Goal: Information Seeking & Learning: Check status

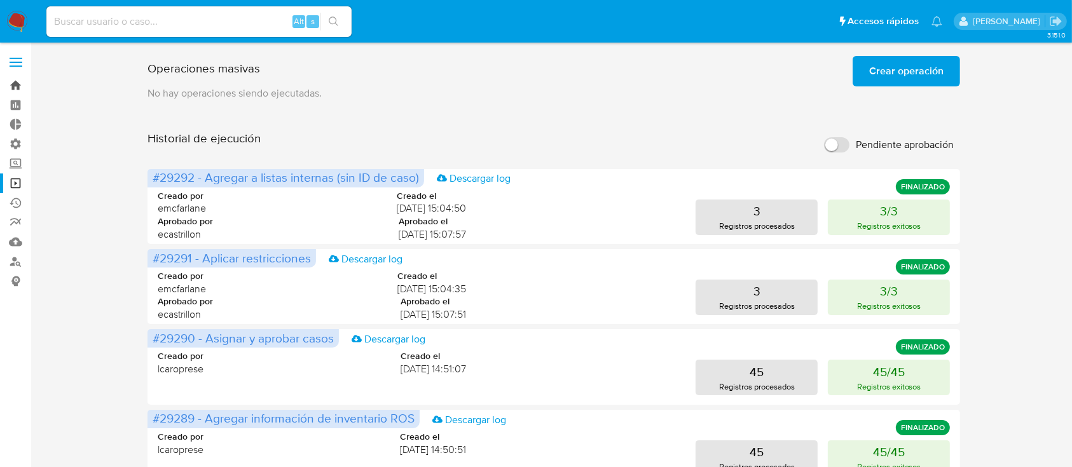
click at [7, 89] on link "Bandeja" at bounding box center [75, 86] width 151 height 20
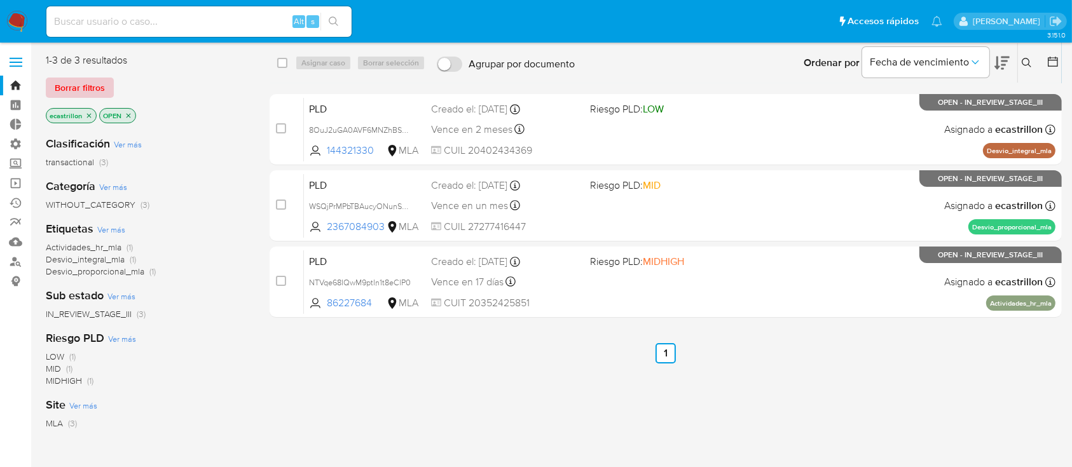
click at [98, 86] on span "Borrar filtros" at bounding box center [80, 88] width 50 height 18
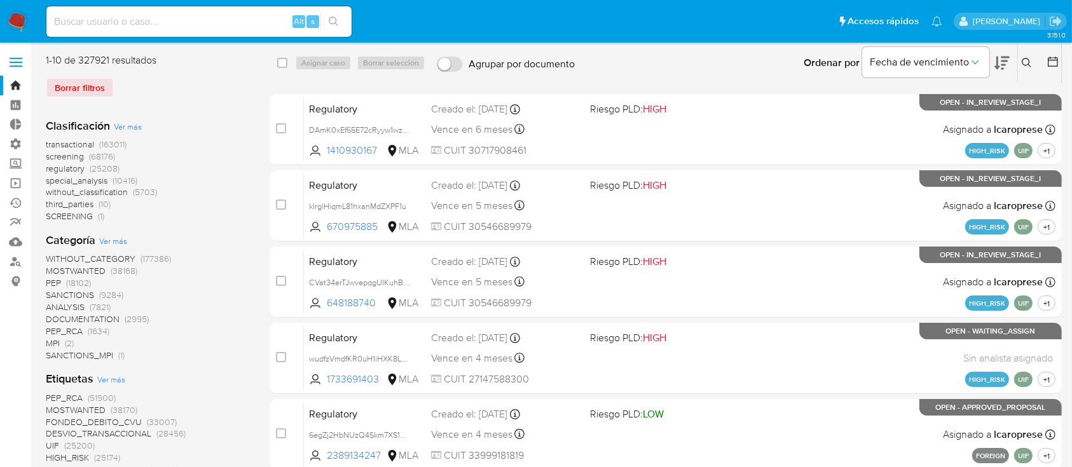
click at [158, 23] on input at bounding box center [198, 21] width 305 height 17
paste input "2213278916"
type input "2213278916"
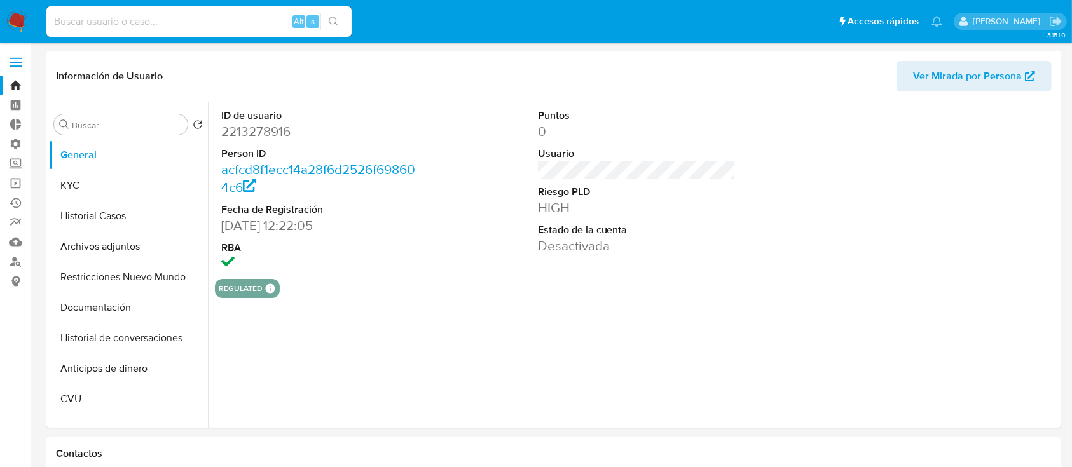
select select "10"
click at [148, 188] on button "KYC" at bounding box center [123, 185] width 149 height 31
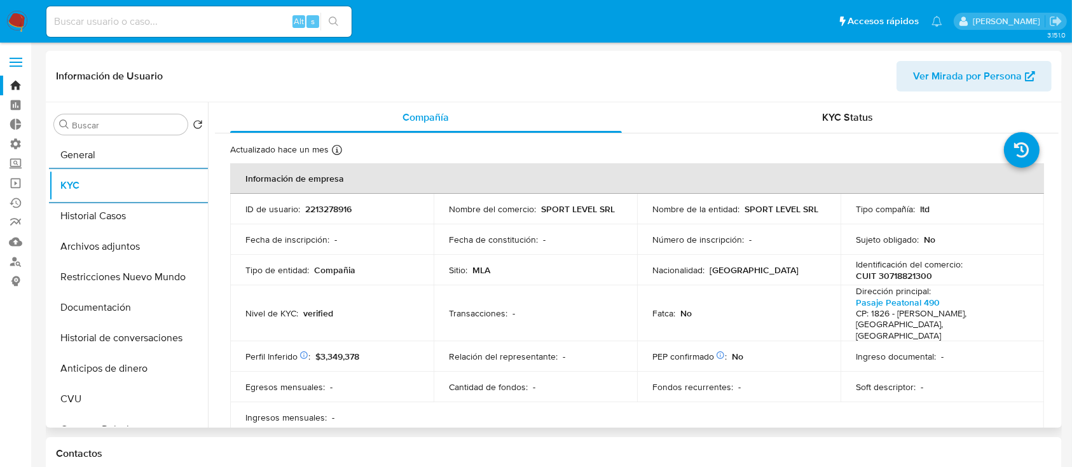
click at [992, 64] on span "Ver Mirada por Persona" at bounding box center [967, 76] width 109 height 31
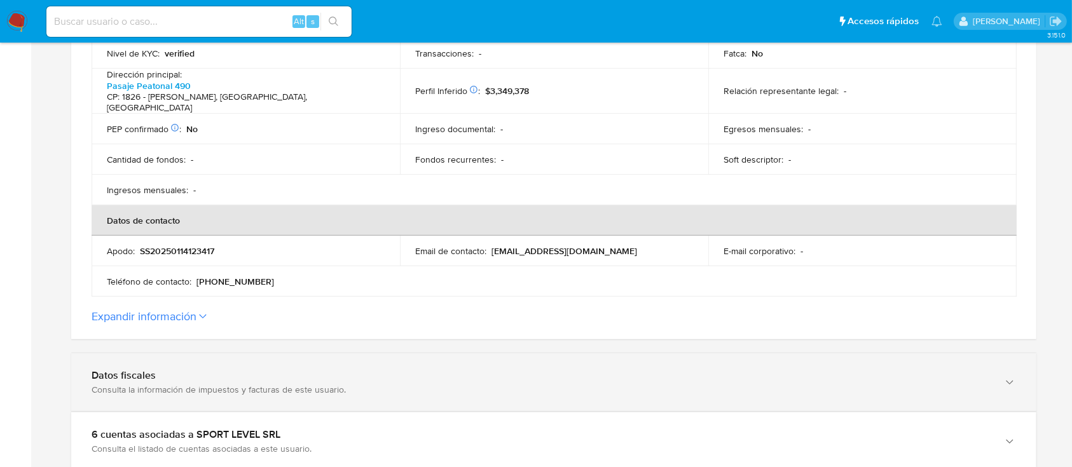
scroll to position [417, 0]
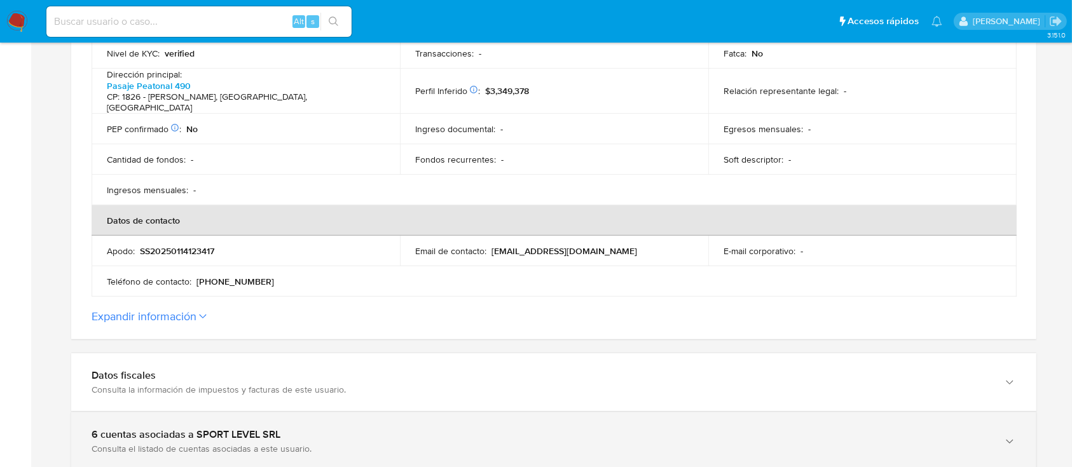
click at [146, 428] on div "6 cuentas asociadas a SPORT LEVEL SRL" at bounding box center [541, 434] width 899 height 13
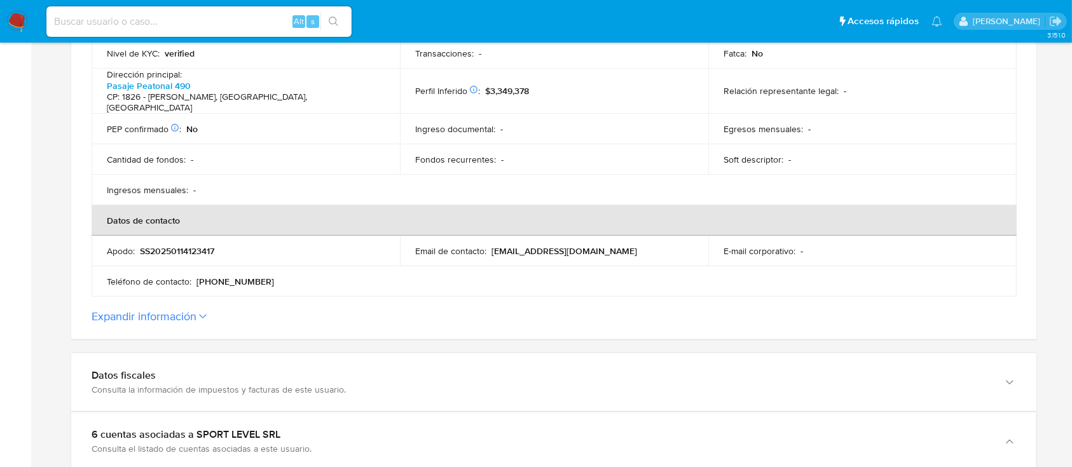
scroll to position [680, 0]
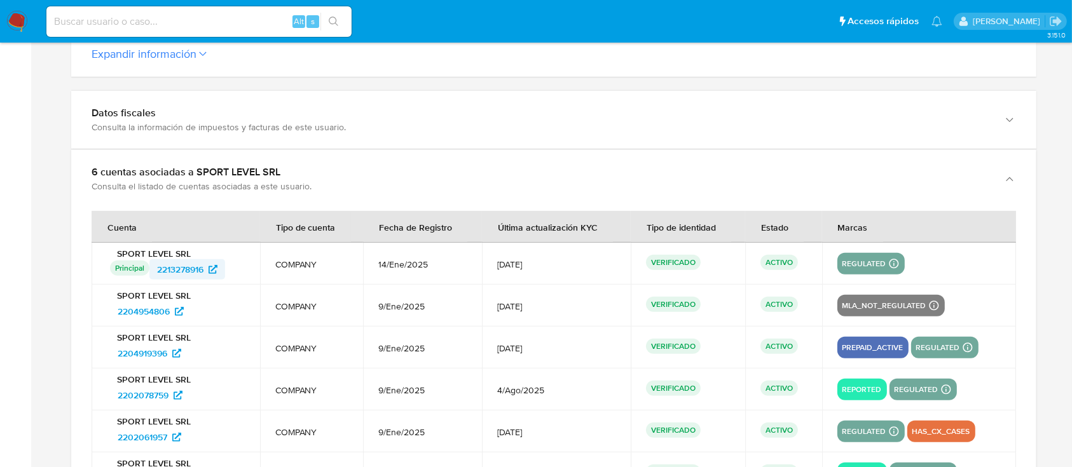
click at [181, 259] on span "2213278916" at bounding box center [180, 269] width 46 height 20
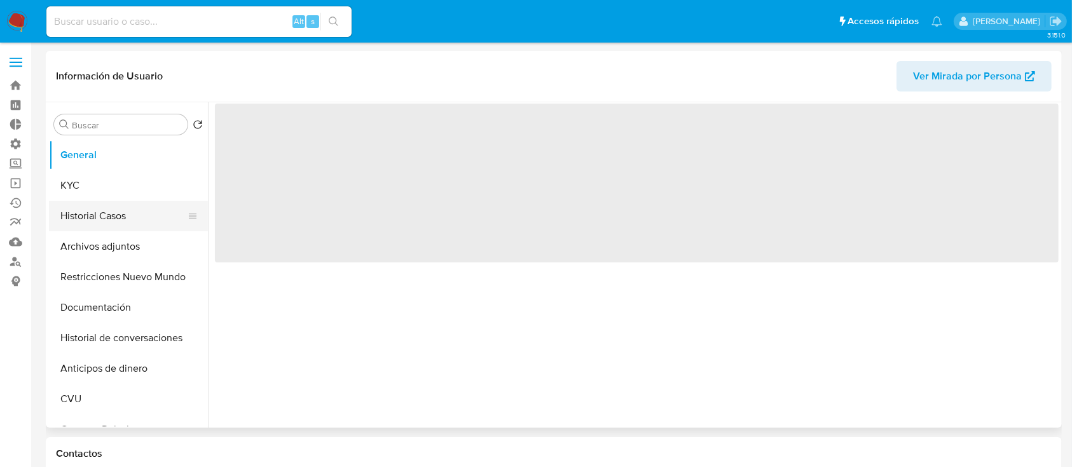
click at [100, 216] on button "Historial Casos" at bounding box center [123, 216] width 149 height 31
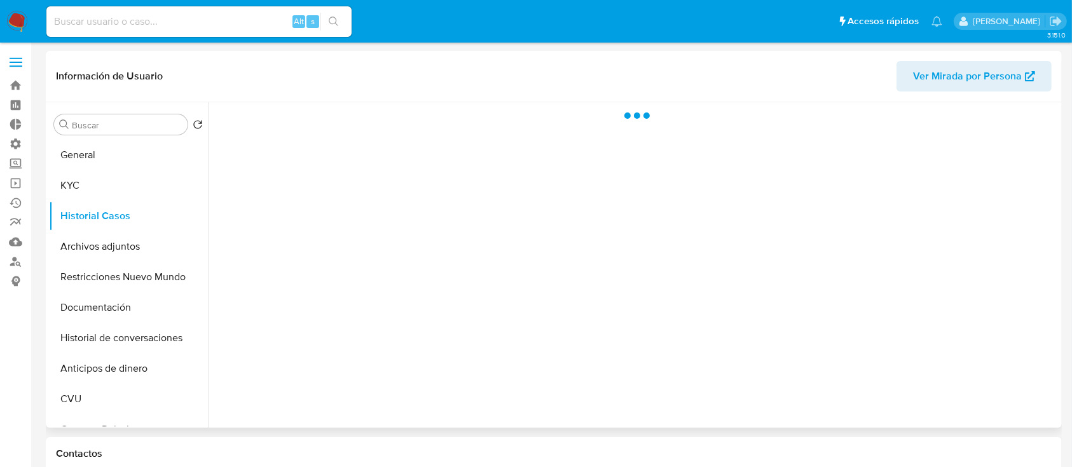
select select "10"
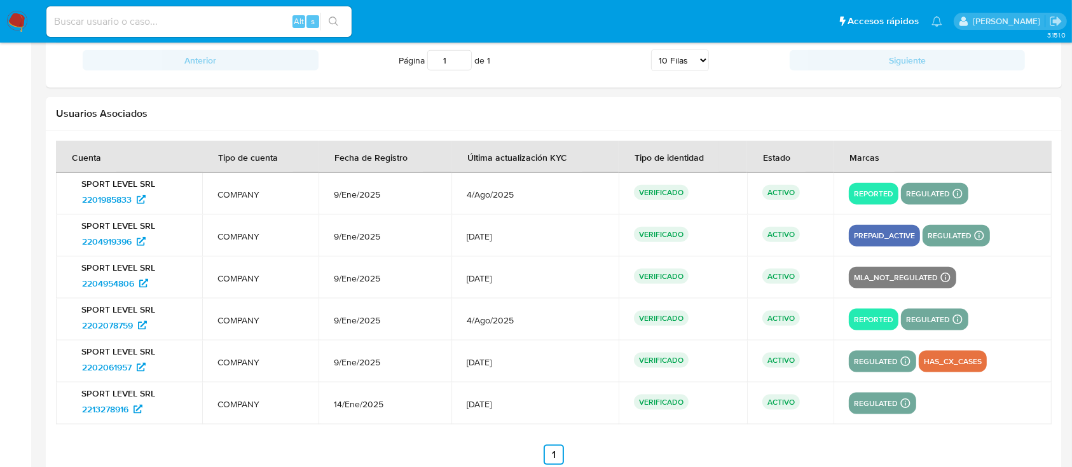
scroll to position [1566, 0]
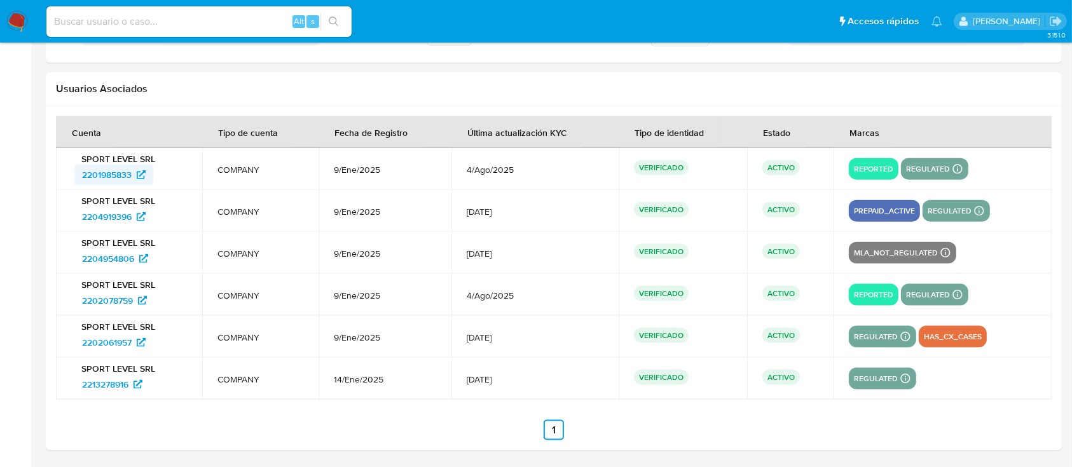
click at [119, 170] on span "2201985833" at bounding box center [107, 175] width 50 height 20
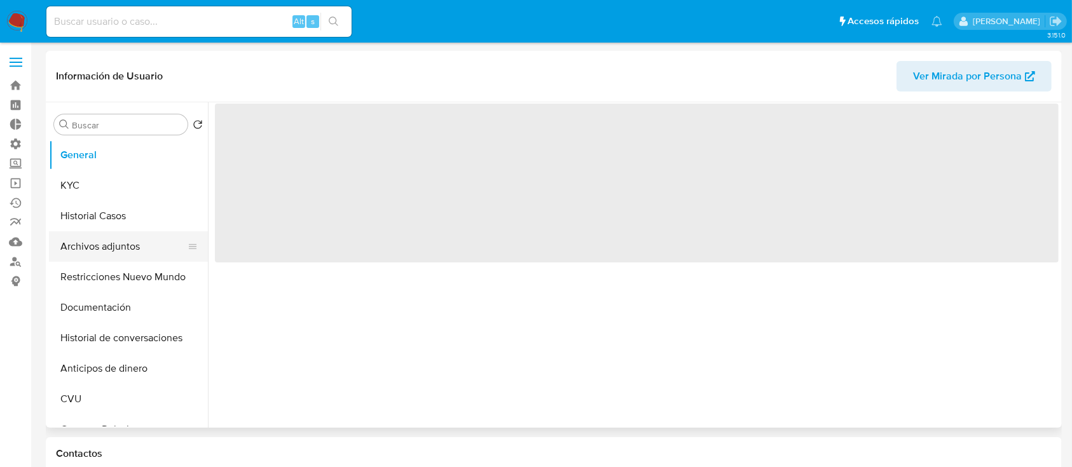
click at [145, 235] on button "Archivos adjuntos" at bounding box center [123, 246] width 149 height 31
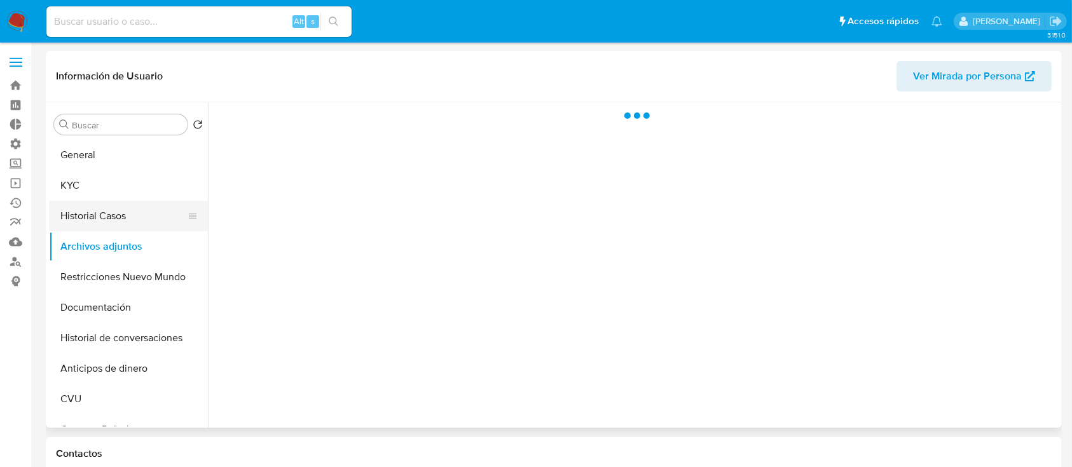
click at [108, 216] on button "Historial Casos" at bounding box center [123, 216] width 149 height 31
select select "10"
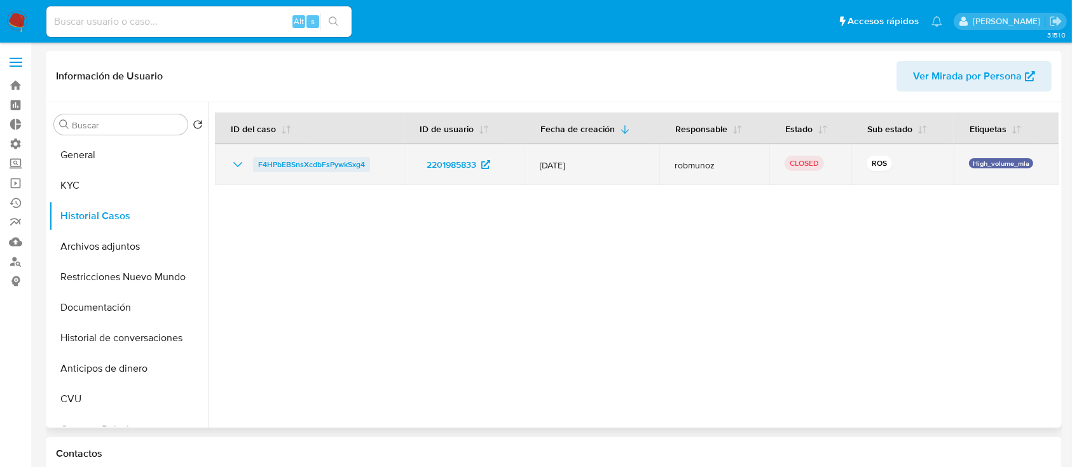
click at [313, 170] on span "F4HPbEBSnsXcdbFsPywkSxg4" at bounding box center [311, 164] width 107 height 15
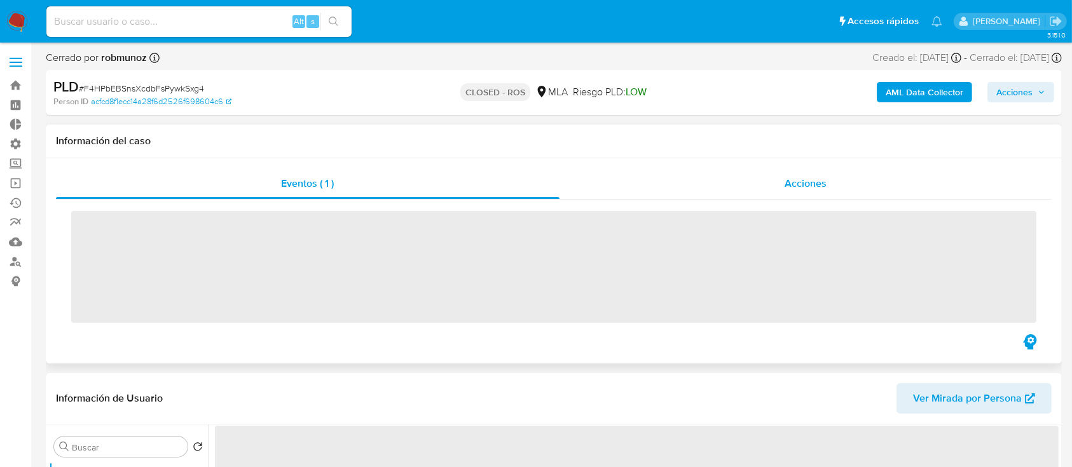
click at [777, 191] on div "Acciones" at bounding box center [805, 183] width 493 height 31
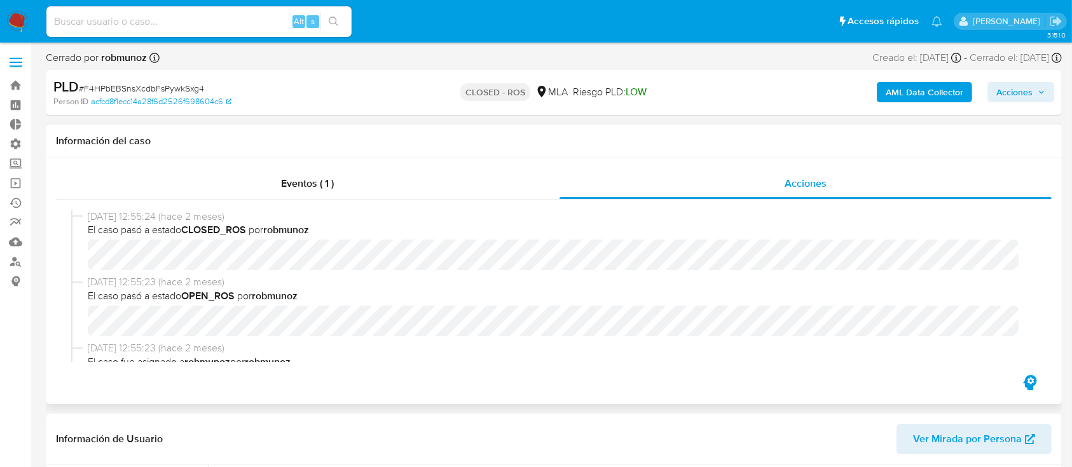
select select "10"
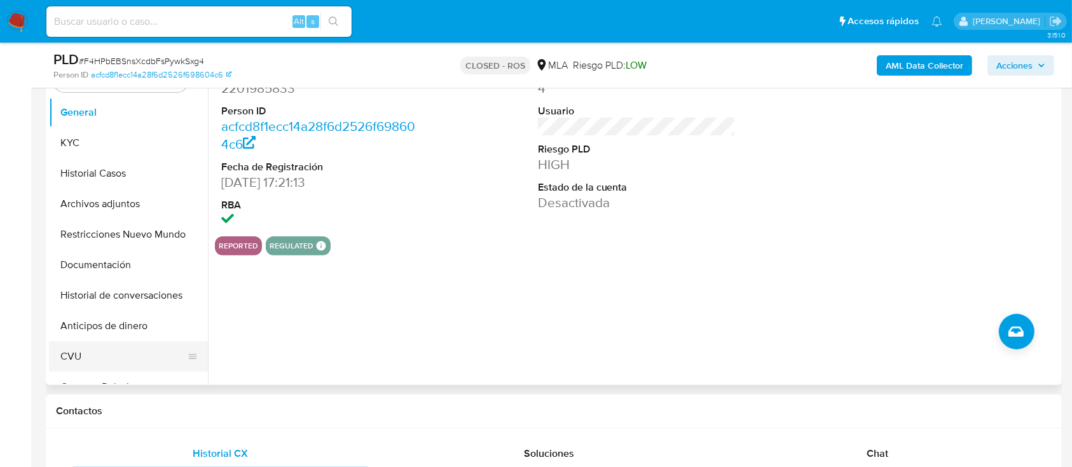
scroll to position [361, 0]
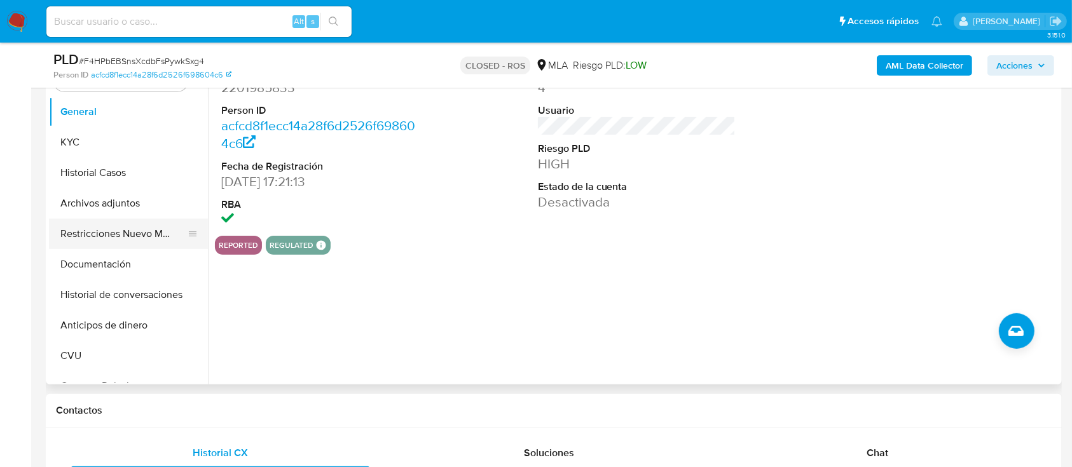
click at [120, 244] on button "Restricciones Nuevo Mundo" at bounding box center [123, 234] width 149 height 31
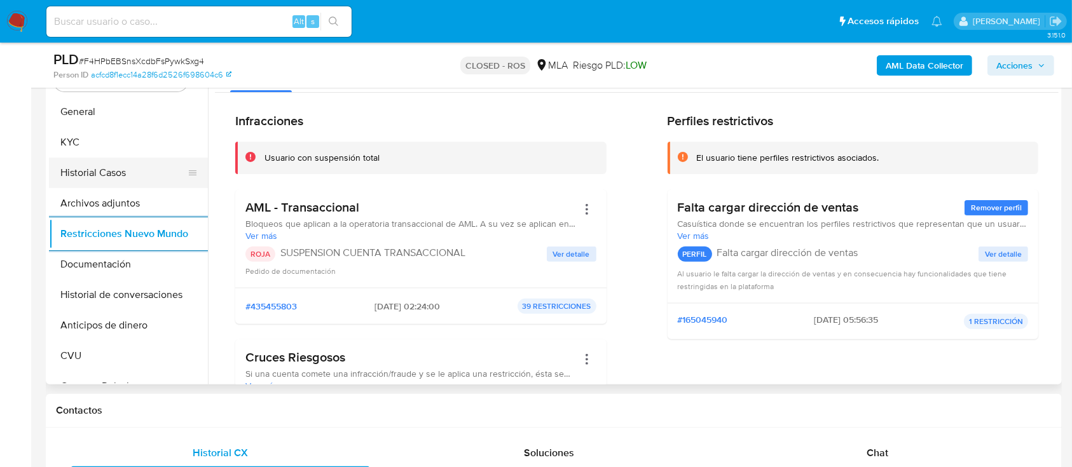
click at [127, 163] on button "Historial Casos" at bounding box center [123, 173] width 149 height 31
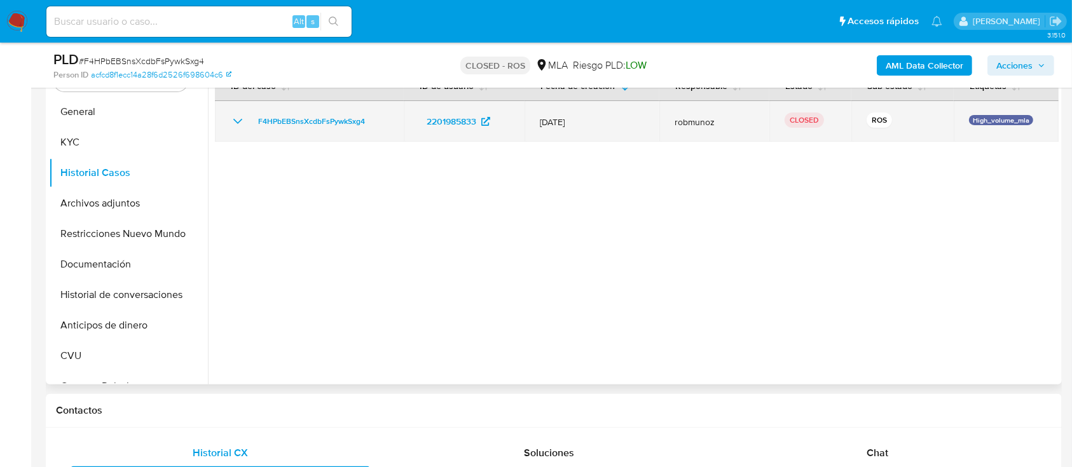
click at [238, 120] on icon "Mostrar/Ocultar" at bounding box center [237, 121] width 15 height 15
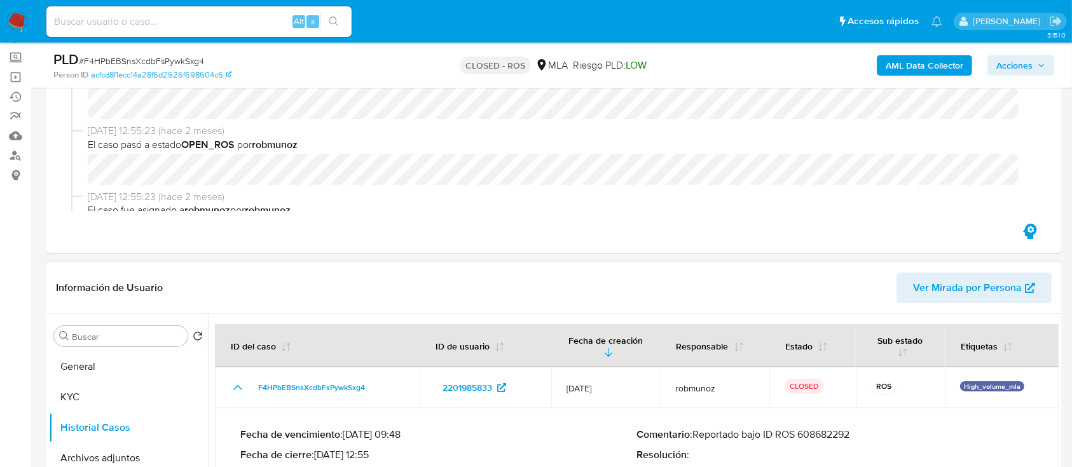
scroll to position [0, 0]
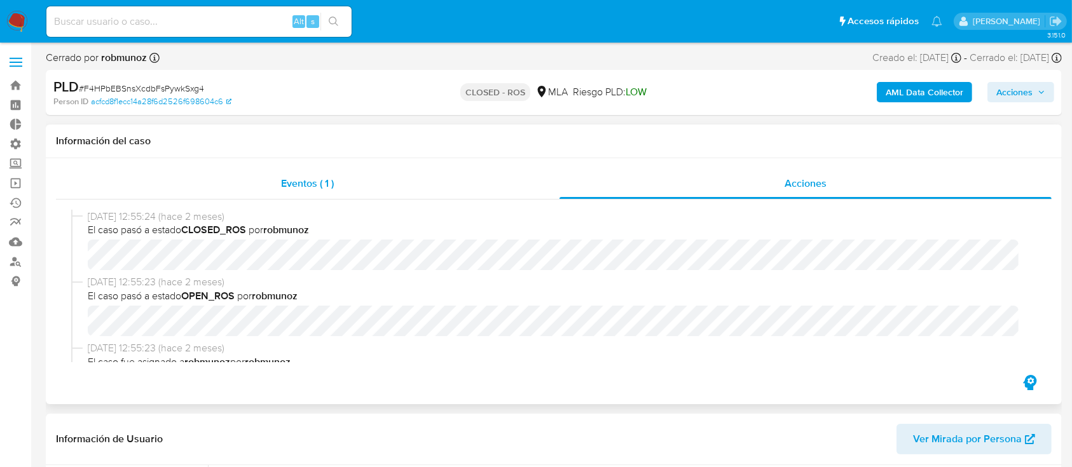
click at [276, 186] on div "Eventos ( 1 )" at bounding box center [307, 183] width 503 height 31
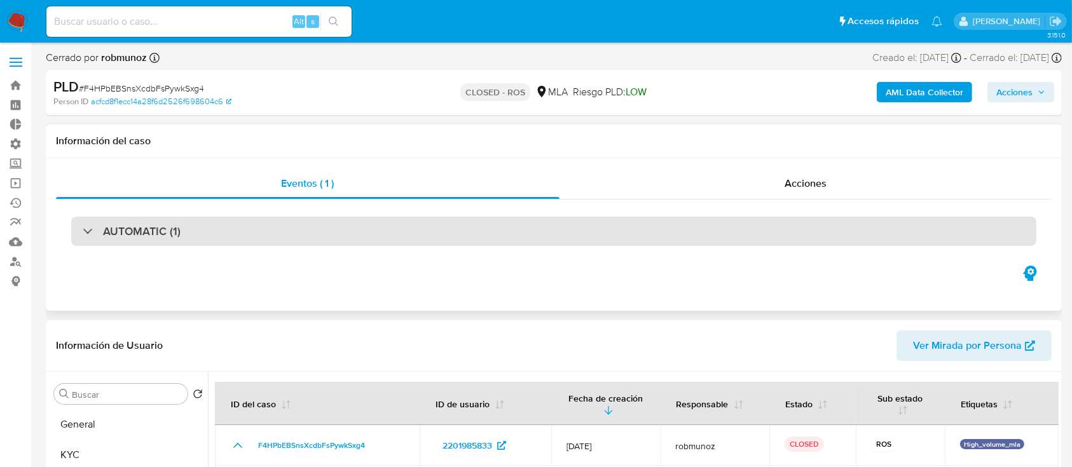
click at [269, 238] on div "AUTOMATIC (1)" at bounding box center [553, 231] width 965 height 29
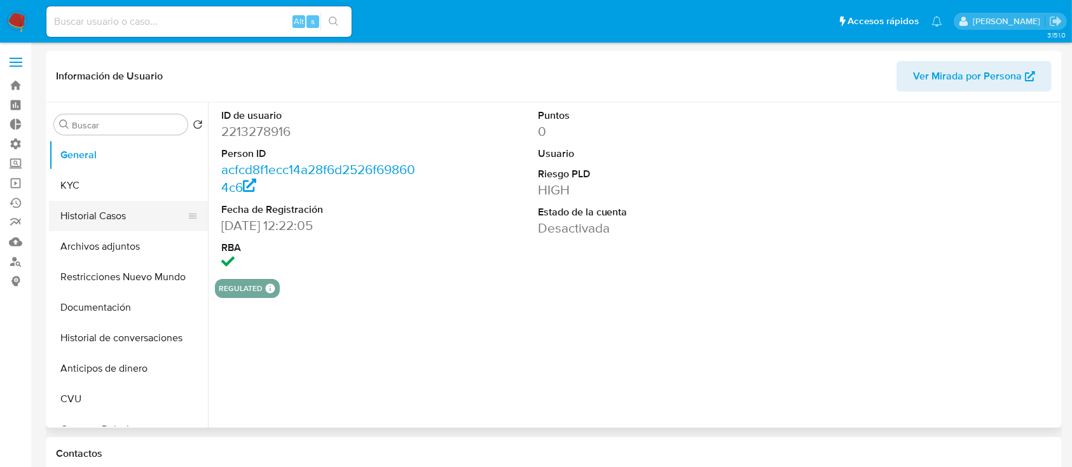
click at [125, 221] on button "Historial Casos" at bounding box center [123, 216] width 149 height 31
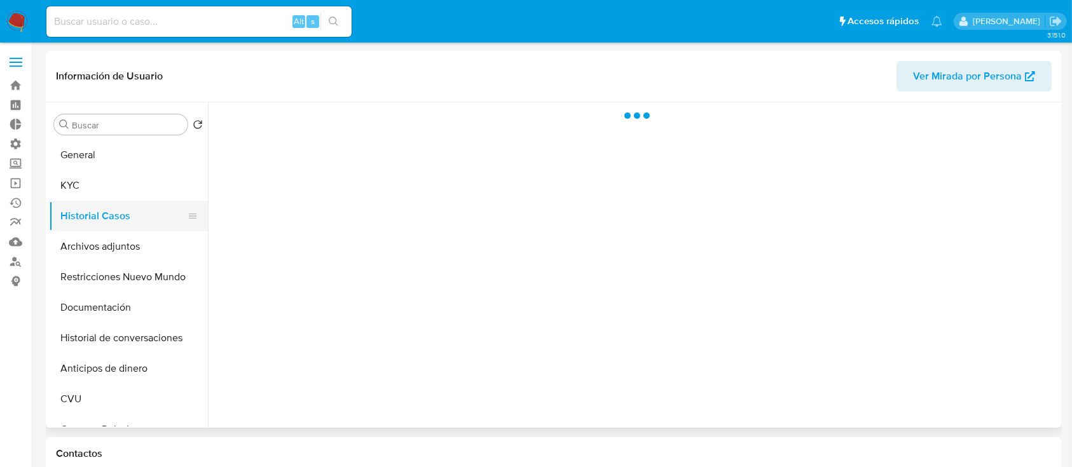
select select "10"
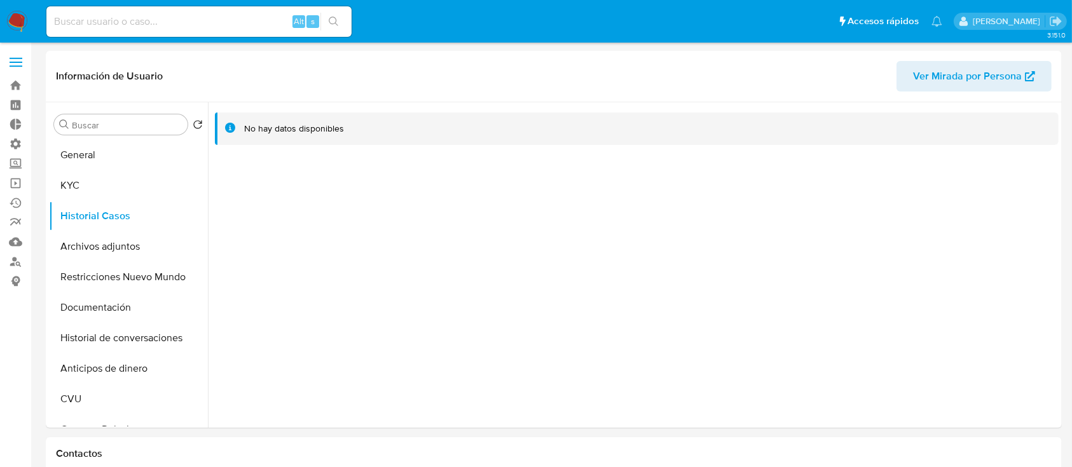
click at [182, 23] on input at bounding box center [198, 21] width 305 height 17
paste input "228108126"
type input "228108126"
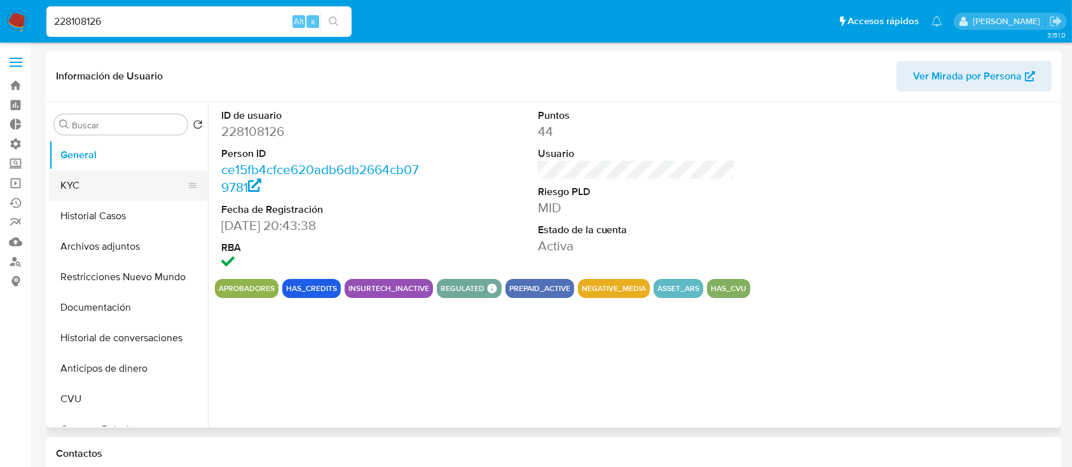
select select "10"
click at [118, 197] on button "KYC" at bounding box center [123, 185] width 149 height 31
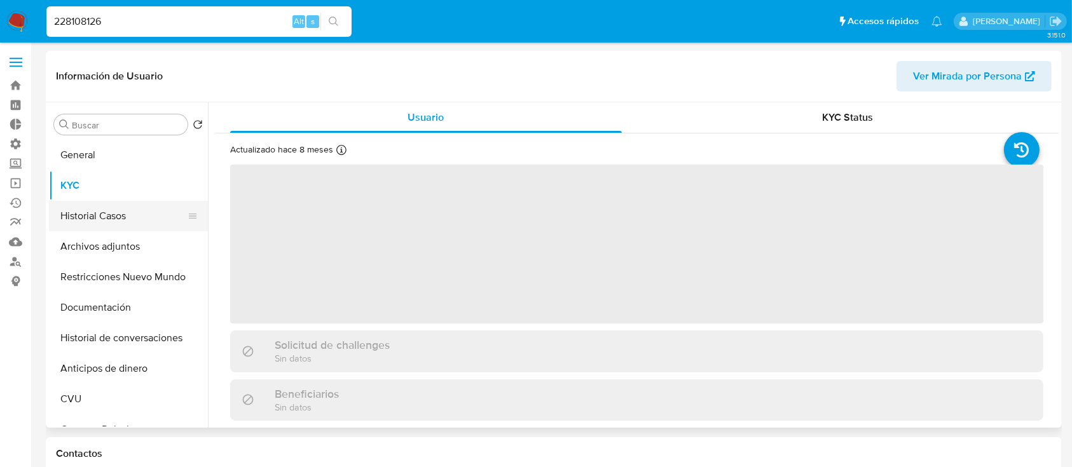
click at [120, 208] on button "Historial Casos" at bounding box center [123, 216] width 149 height 31
